Goal: Task Accomplishment & Management: Complete application form

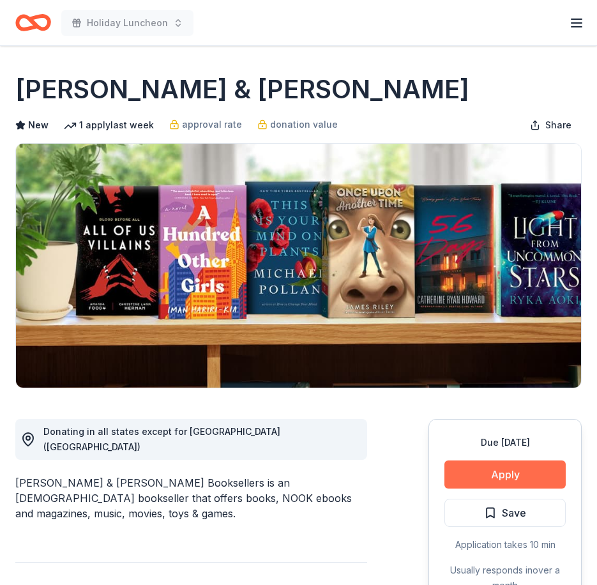
click at [513, 483] on button "Apply" at bounding box center [504, 474] width 121 height 28
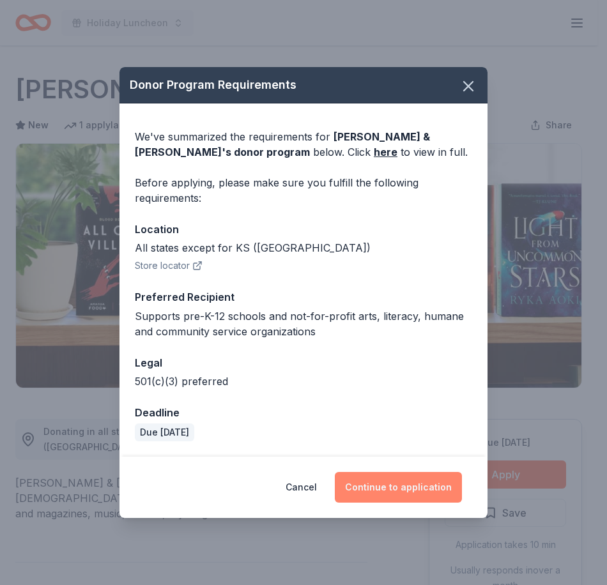
click at [377, 485] on button "Continue to application" at bounding box center [398, 487] width 127 height 31
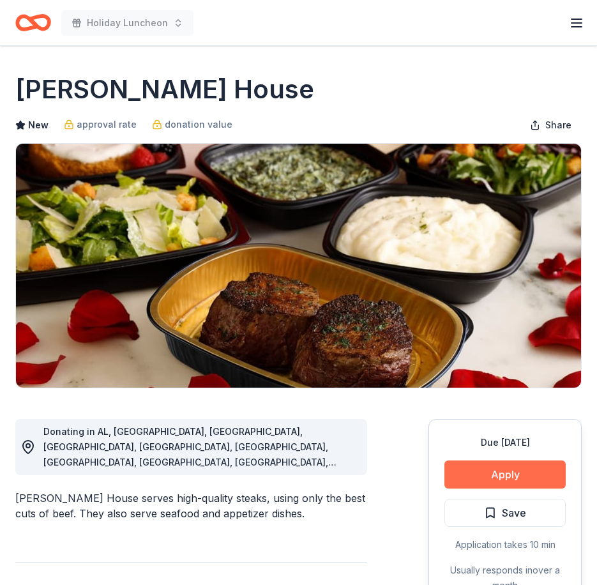
click at [523, 473] on button "Apply" at bounding box center [504, 474] width 121 height 28
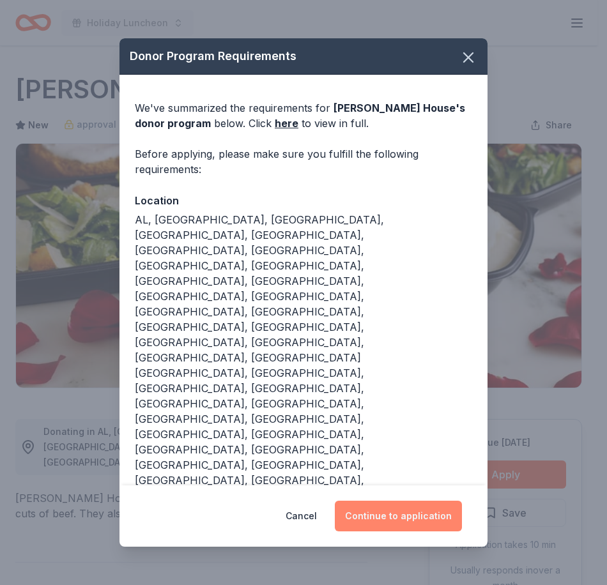
click at [397, 501] on button "Continue to application" at bounding box center [398, 516] width 127 height 31
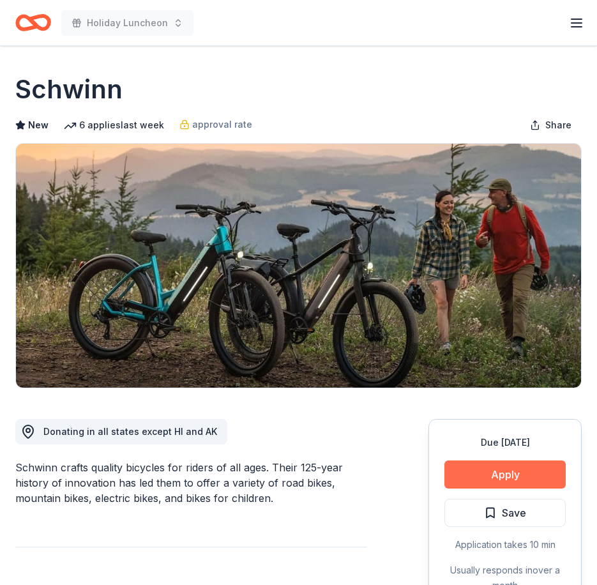
click at [463, 477] on button "Apply" at bounding box center [504, 474] width 121 height 28
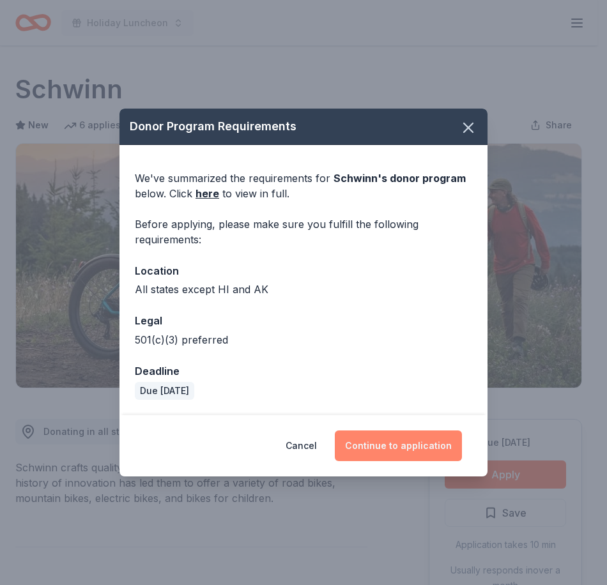
click at [442, 442] on button "Continue to application" at bounding box center [398, 445] width 127 height 31
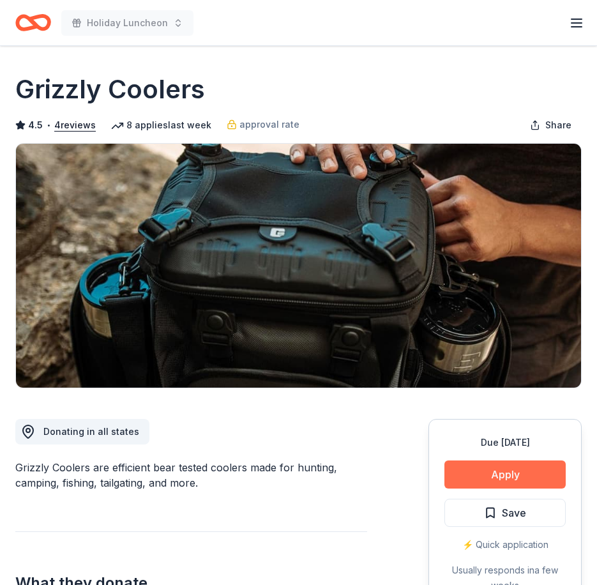
click at [547, 471] on button "Apply" at bounding box center [504, 474] width 121 height 28
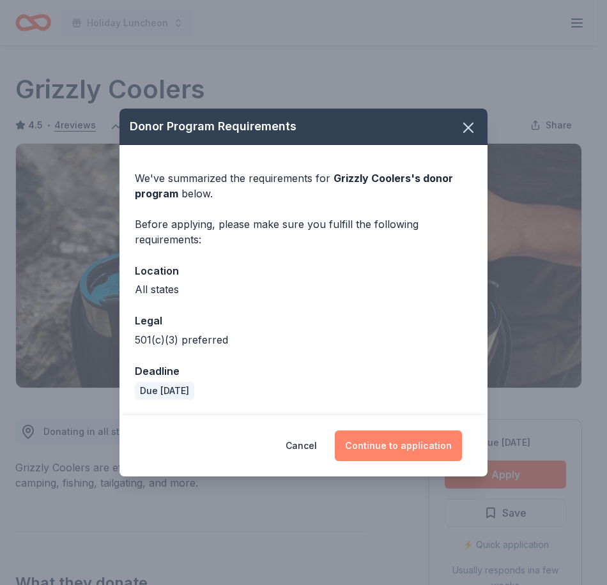
click at [408, 431] on button "Continue to application" at bounding box center [398, 445] width 127 height 31
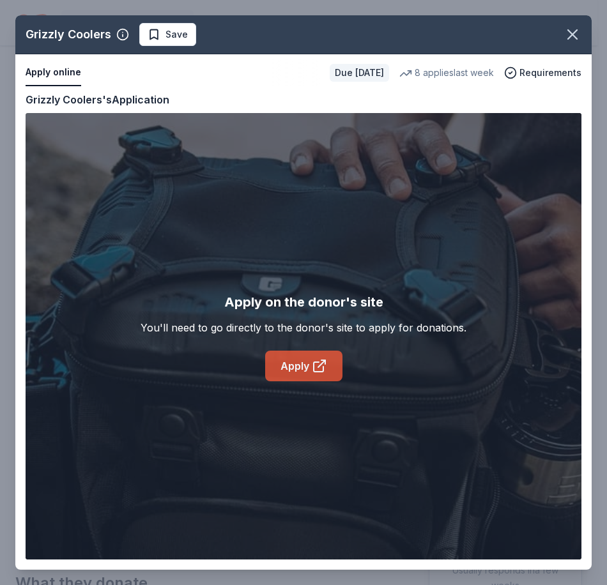
click at [285, 369] on link "Apply" at bounding box center [303, 366] width 77 height 31
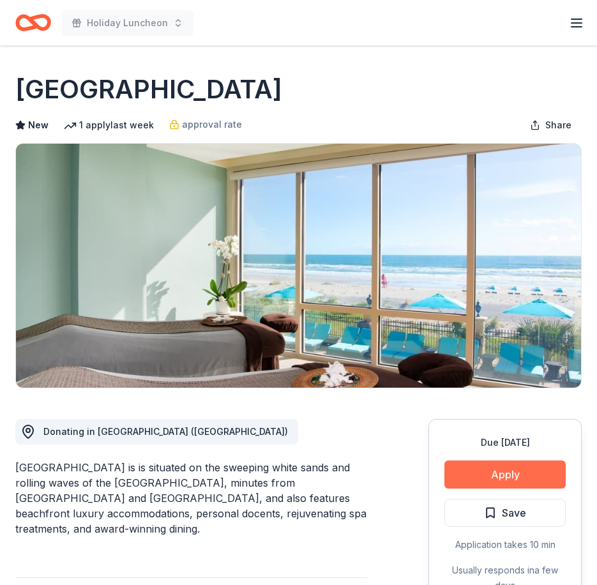
click at [524, 486] on button "Apply" at bounding box center [504, 474] width 121 height 28
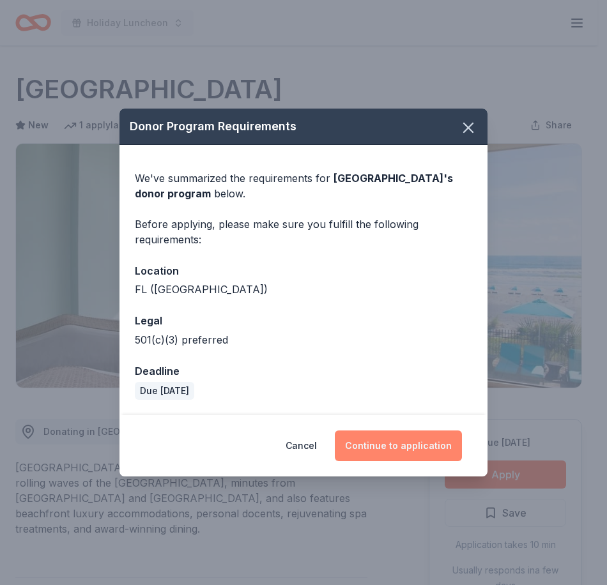
click at [393, 447] on button "Continue to application" at bounding box center [398, 445] width 127 height 31
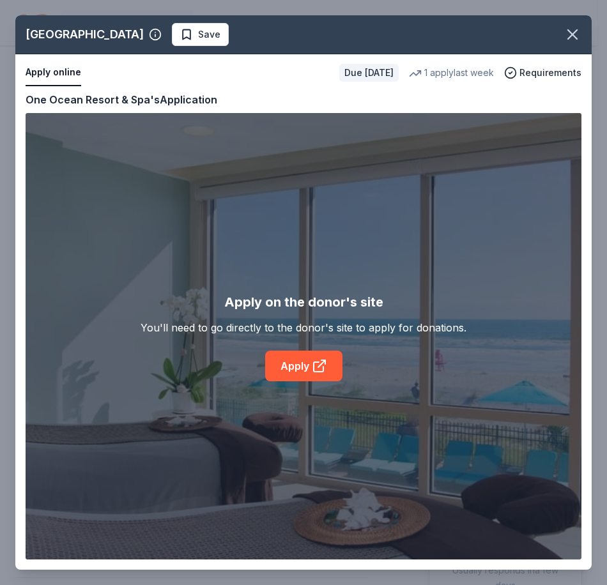
click at [290, 398] on div "Apply on the donor's site You'll need to go directly to the donor's site to app…" at bounding box center [303, 336] width 555 height 446
click at [292, 371] on link "Apply" at bounding box center [303, 366] width 77 height 31
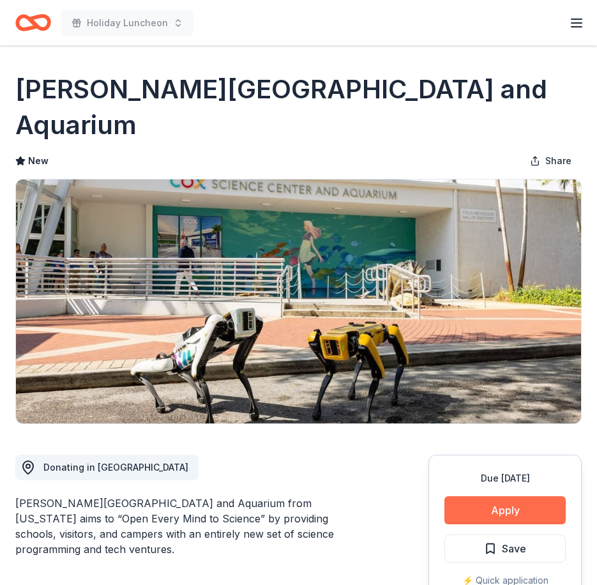
click at [472, 496] on button "Apply" at bounding box center [504, 510] width 121 height 28
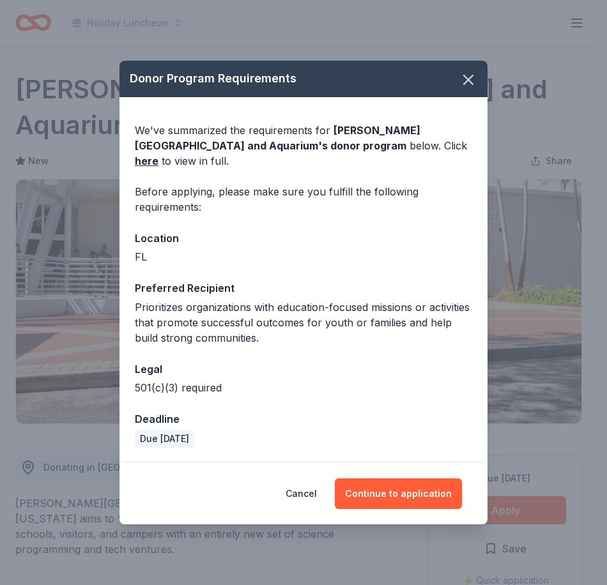
click at [420, 513] on div "Cancel Continue to application" at bounding box center [303, 493] width 368 height 61
click at [417, 492] on button "Continue to application" at bounding box center [398, 493] width 127 height 31
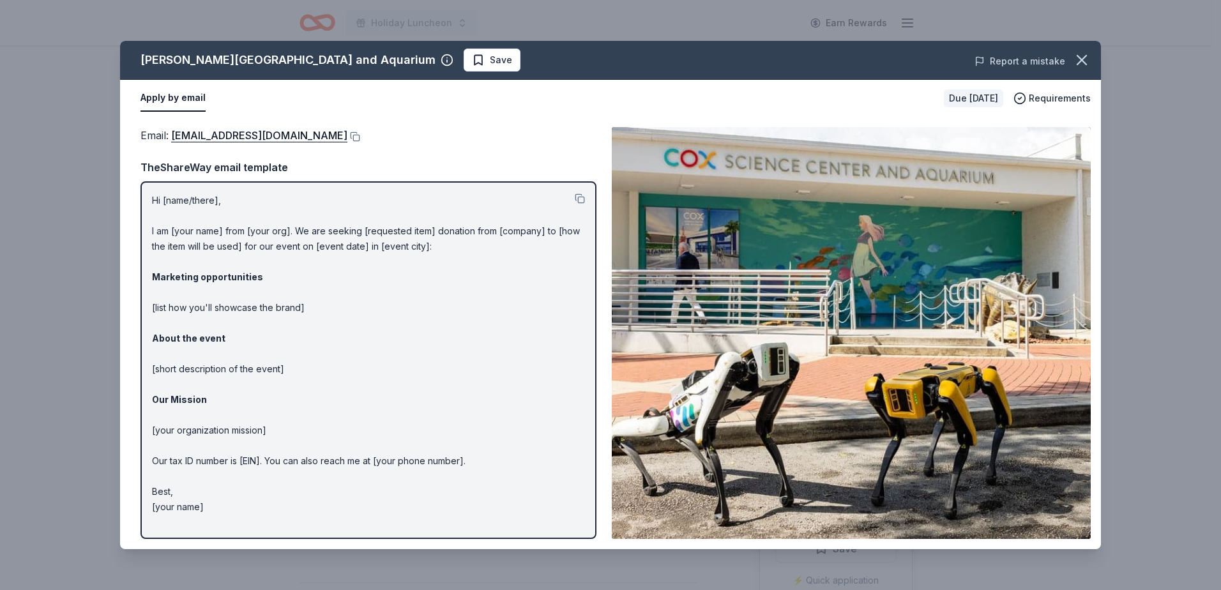
click at [596, 68] on button "Report a mistake" at bounding box center [1019, 61] width 91 height 15
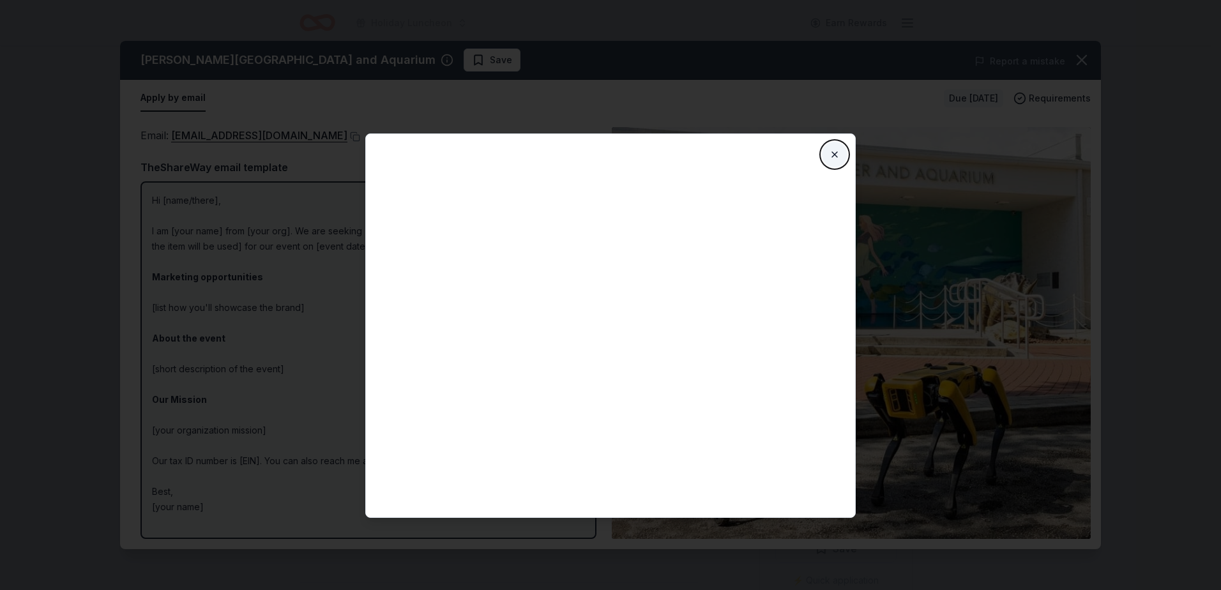
click at [596, 151] on button "Close" at bounding box center [835, 155] width 26 height 26
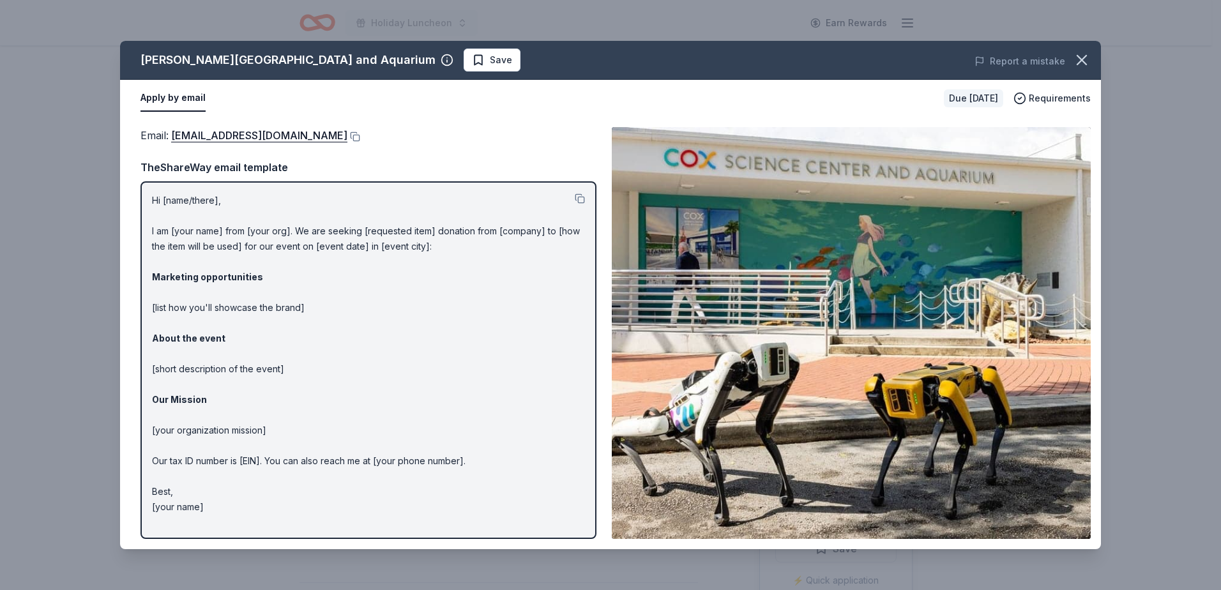
click at [485, 117] on div "Email : catwater@coxsciencecenter.org Email : catwater@coxsciencecenter.org The…" at bounding box center [610, 333] width 981 height 432
click at [596, 56] on icon "button" at bounding box center [1081, 60] width 9 height 9
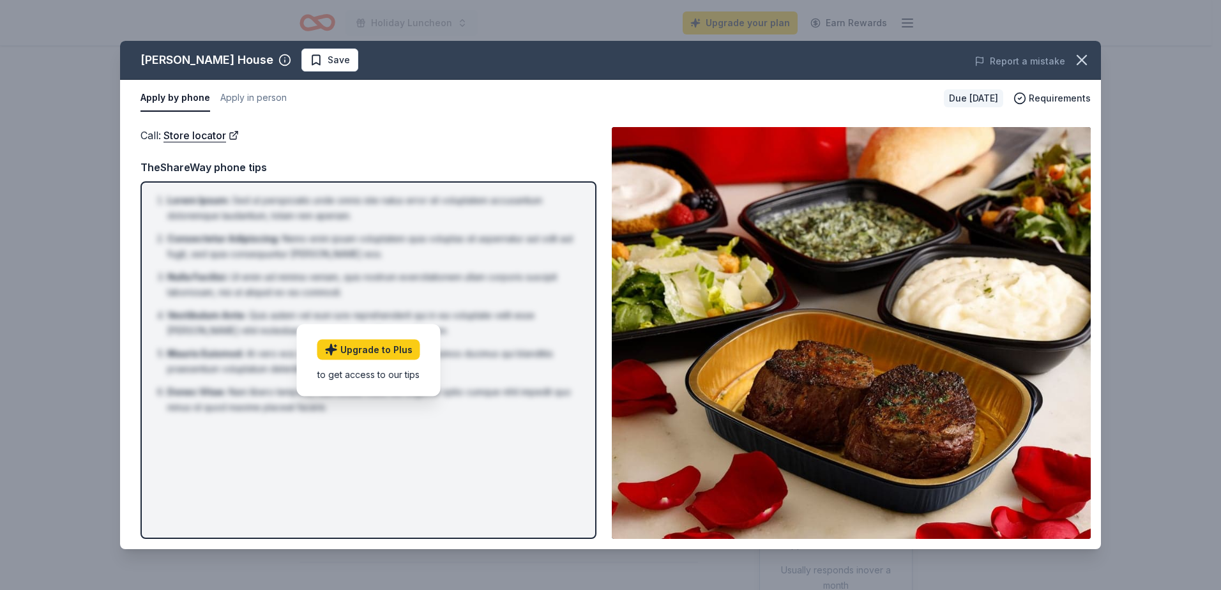
click at [107, 24] on div "[PERSON_NAME] House Save Report a mistake Apply by phone Apply in person Due [D…" at bounding box center [610, 295] width 1221 height 590
